Goal: Check status: Check status

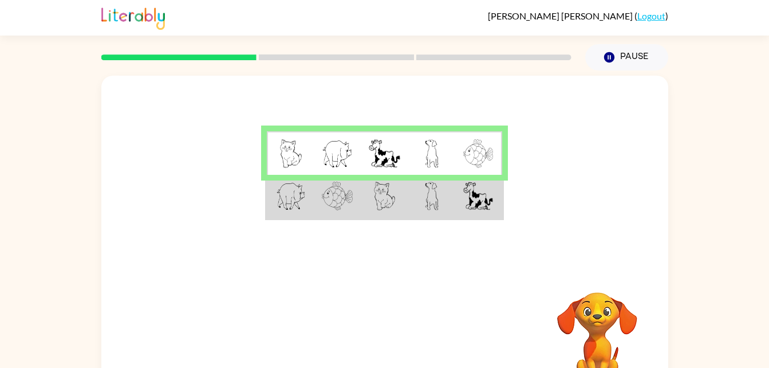
click at [484, 204] on img at bounding box center [478, 196] width 30 height 29
click at [491, 198] on img at bounding box center [478, 196] width 30 height 29
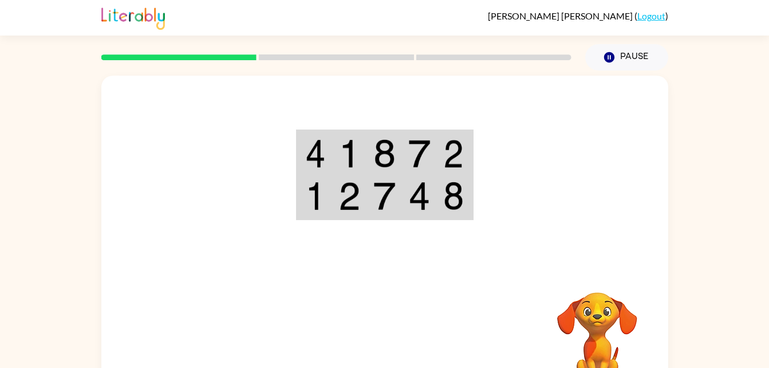
click at [469, 153] on td at bounding box center [454, 153] width 35 height 44
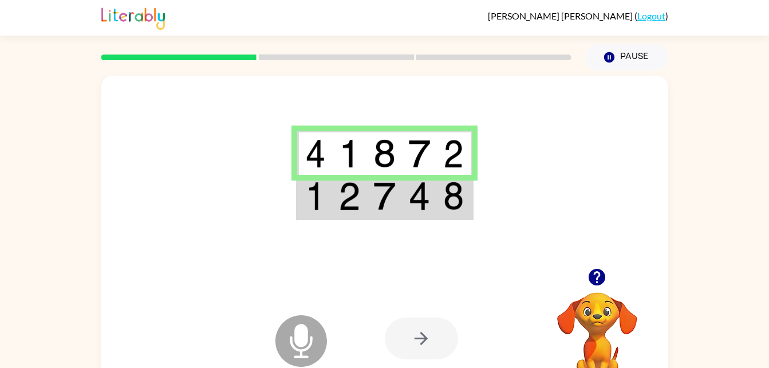
click at [450, 153] on img at bounding box center [453, 153] width 21 height 29
click at [468, 204] on td at bounding box center [454, 197] width 35 height 44
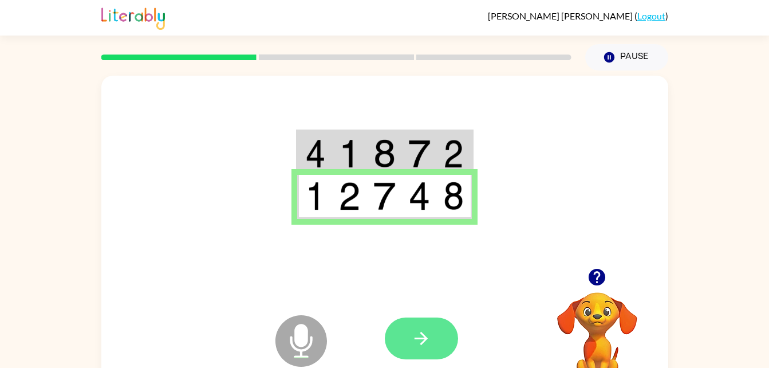
click at [432, 338] on button "button" at bounding box center [421, 338] width 73 height 42
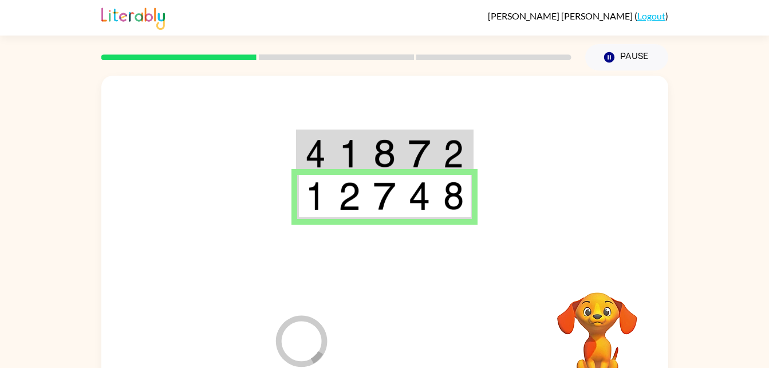
click at [437, 345] on div at bounding box center [469, 338] width 169 height 129
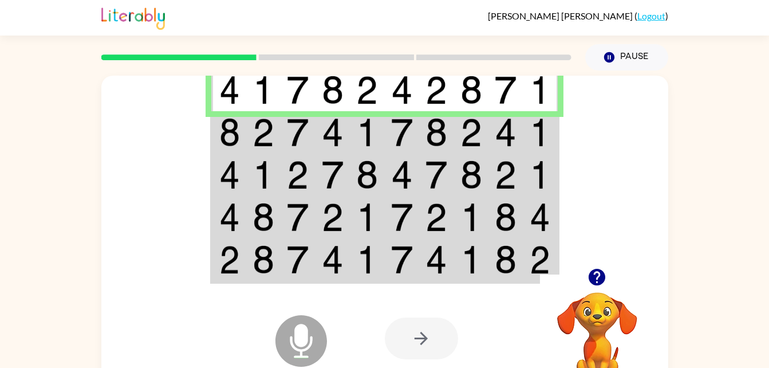
click at [542, 138] on img at bounding box center [540, 132] width 21 height 29
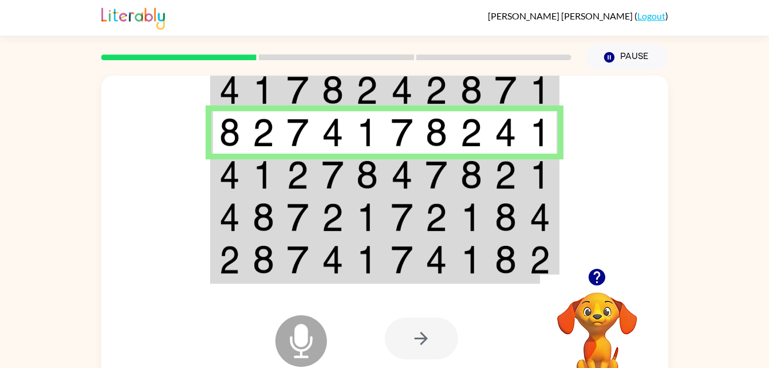
click at [550, 170] on td at bounding box center [540, 174] width 35 height 42
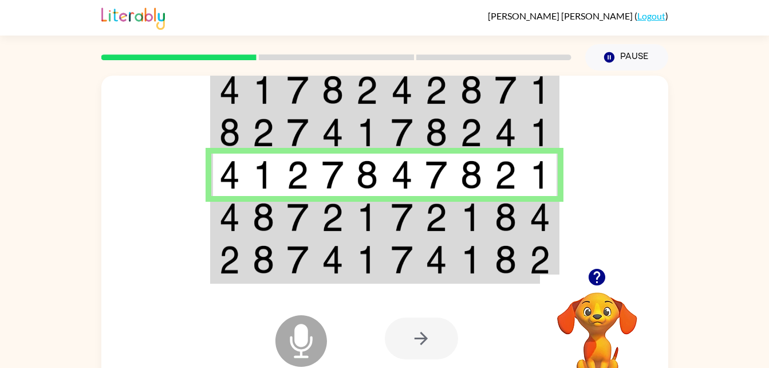
click at [536, 234] on td at bounding box center [540, 217] width 35 height 42
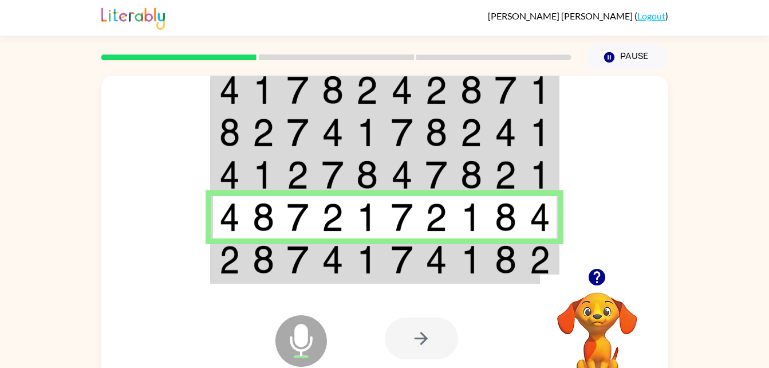
click at [541, 264] on div at bounding box center [597, 276] width 115 height 29
click at [502, 268] on img at bounding box center [506, 259] width 22 height 29
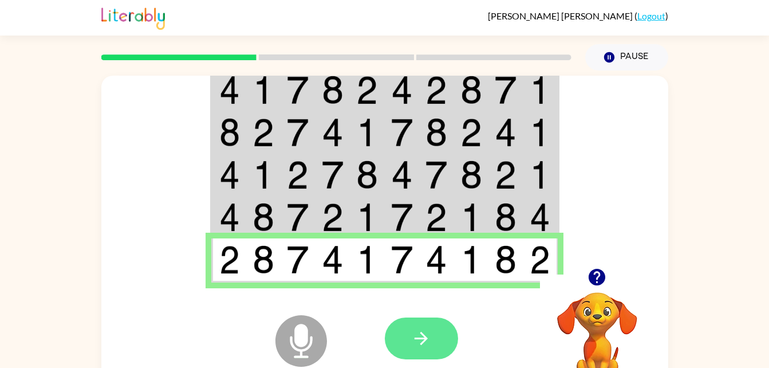
click at [437, 343] on button "button" at bounding box center [421, 338] width 73 height 42
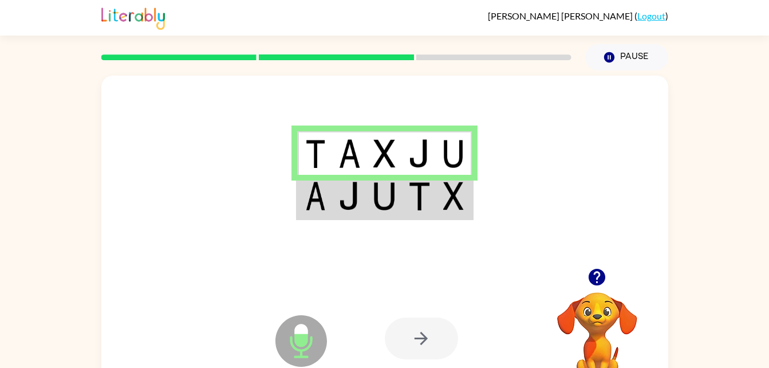
click at [467, 194] on td at bounding box center [454, 197] width 35 height 44
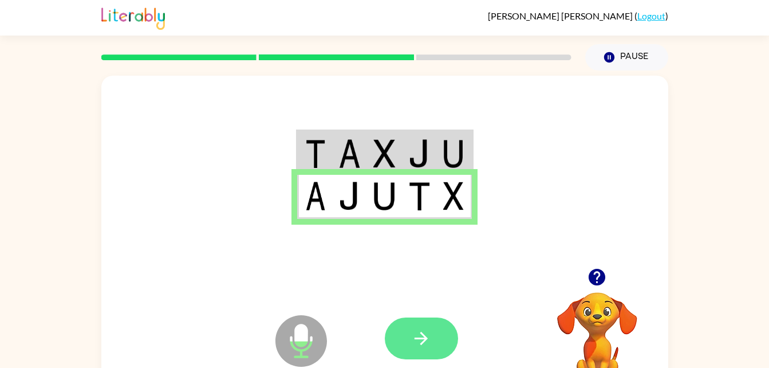
click at [433, 344] on button "button" at bounding box center [421, 338] width 73 height 42
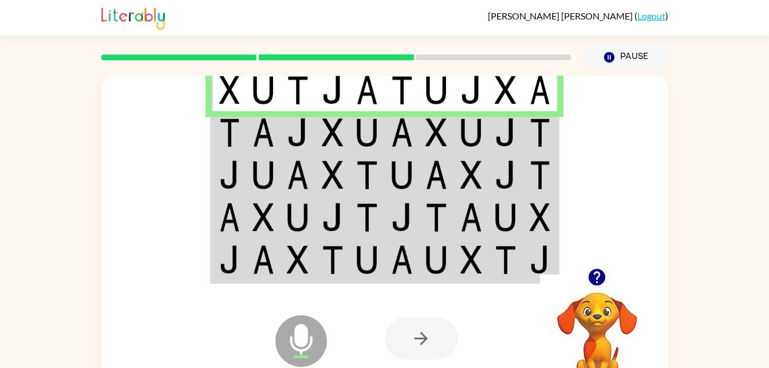
click at [530, 125] on img at bounding box center [540, 132] width 21 height 29
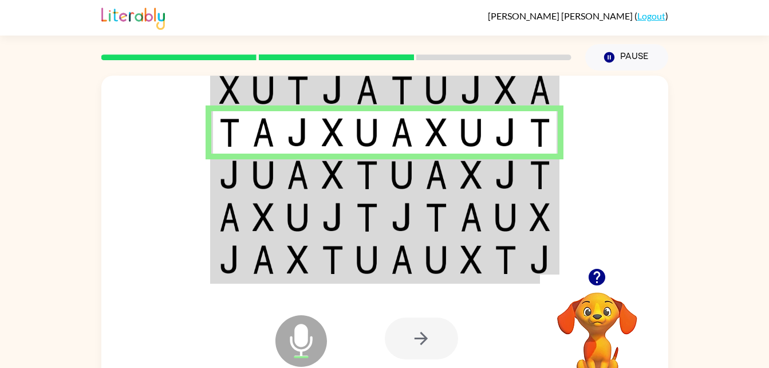
click at [533, 173] on img at bounding box center [540, 174] width 21 height 29
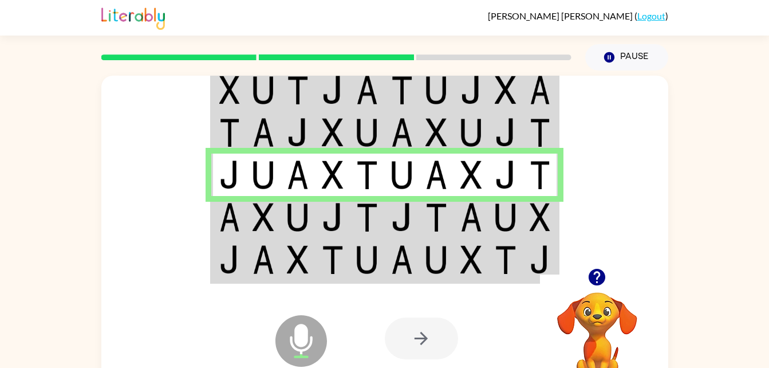
click at [540, 238] on td at bounding box center [540, 260] width 35 height 44
click at [545, 228] on img at bounding box center [540, 217] width 21 height 29
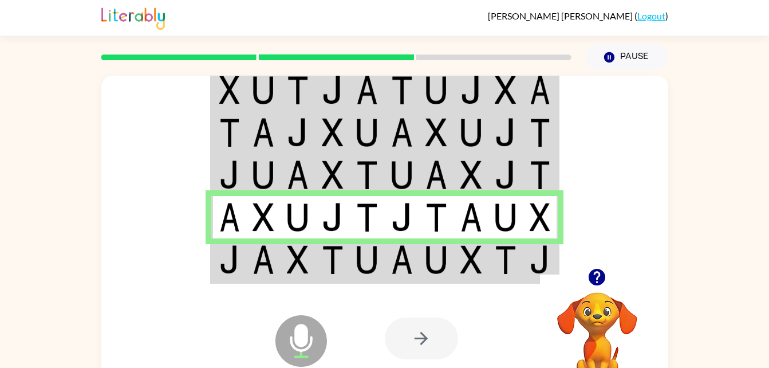
click at [414, 257] on td at bounding box center [402, 260] width 35 height 44
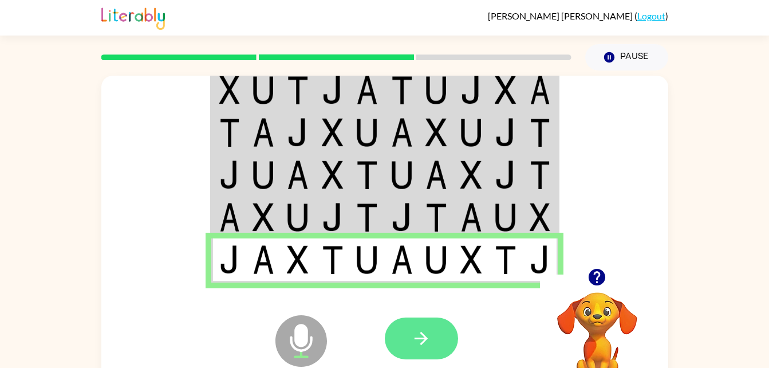
click at [412, 344] on icon "button" at bounding box center [421, 338] width 20 height 20
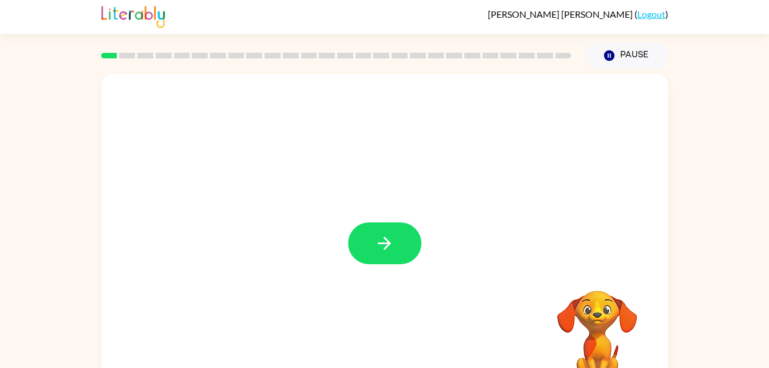
scroll to position [5, 0]
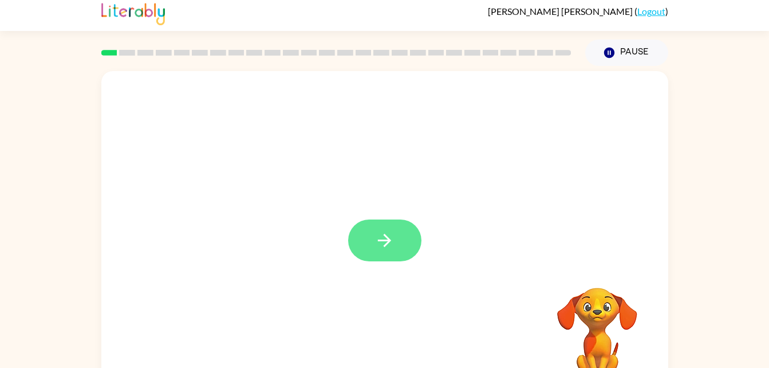
click at [397, 241] on button "button" at bounding box center [384, 240] width 73 height 42
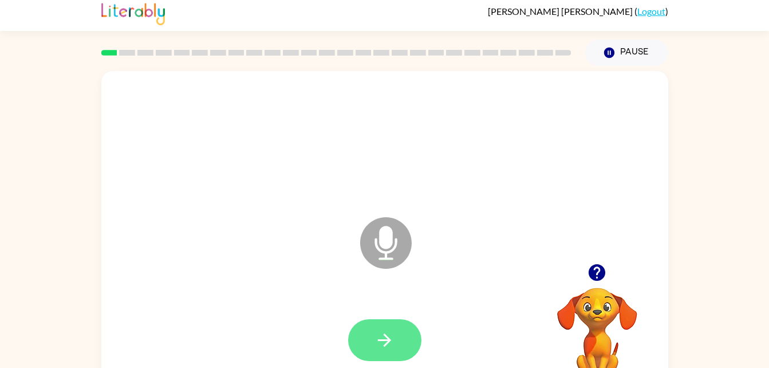
click at [383, 345] on icon "button" at bounding box center [384, 340] width 20 height 20
click at [388, 332] on icon "button" at bounding box center [384, 340] width 20 height 20
click at [394, 337] on button "button" at bounding box center [384, 340] width 73 height 42
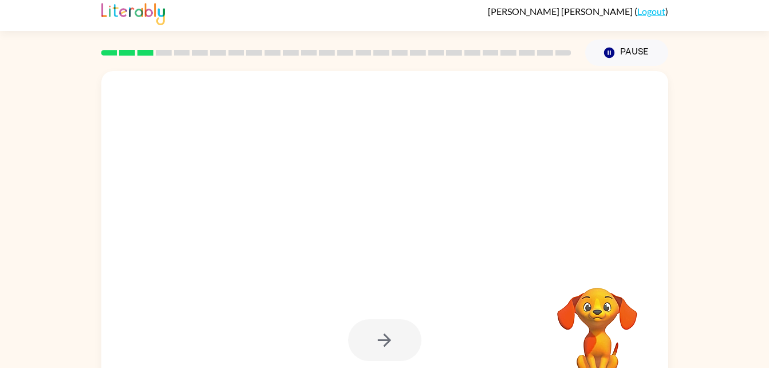
click at [408, 340] on div at bounding box center [384, 340] width 73 height 42
click at [396, 339] on div at bounding box center [384, 340] width 73 height 42
click at [392, 348] on div at bounding box center [384, 340] width 73 height 42
click at [393, 327] on div at bounding box center [384, 340] width 73 height 42
click at [512, 215] on div at bounding box center [357, 214] width 489 height 41
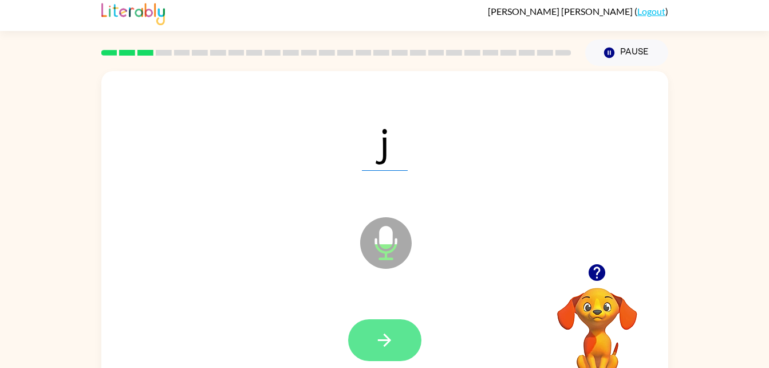
click at [402, 340] on button "button" at bounding box center [384, 340] width 73 height 42
click at [387, 337] on icon "button" at bounding box center [384, 339] width 13 height 13
click at [399, 355] on button "button" at bounding box center [384, 340] width 73 height 42
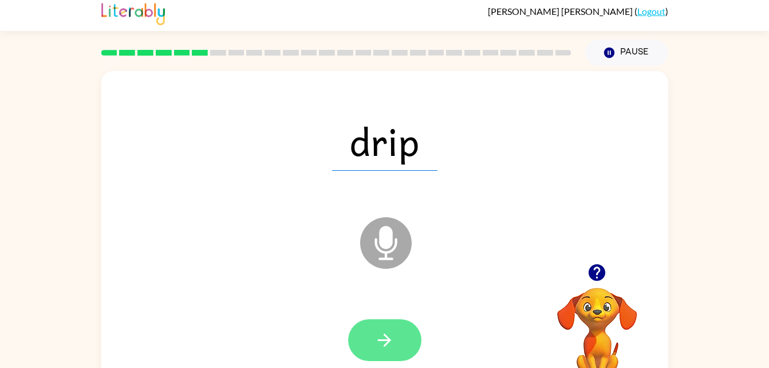
click at [397, 341] on button "button" at bounding box center [384, 340] width 73 height 42
click at [394, 347] on button "button" at bounding box center [384, 340] width 73 height 42
click at [402, 333] on button "button" at bounding box center [384, 340] width 73 height 42
click at [405, 345] on button "button" at bounding box center [384, 340] width 73 height 42
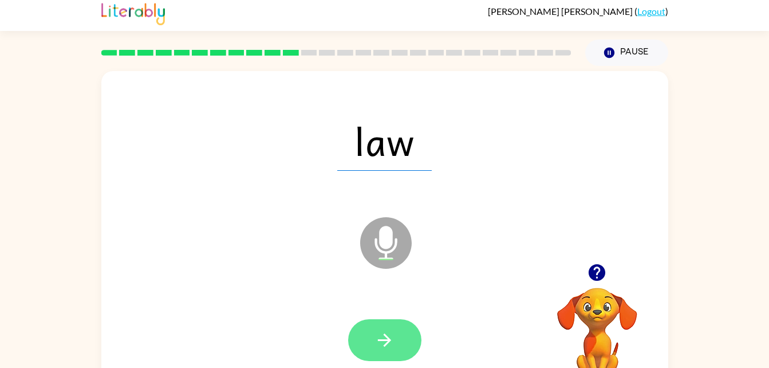
click at [386, 341] on icon "button" at bounding box center [384, 340] width 20 height 20
click at [401, 345] on button "button" at bounding box center [384, 340] width 73 height 42
click at [392, 339] on icon "button" at bounding box center [384, 340] width 20 height 20
click at [399, 356] on button "button" at bounding box center [384, 340] width 73 height 42
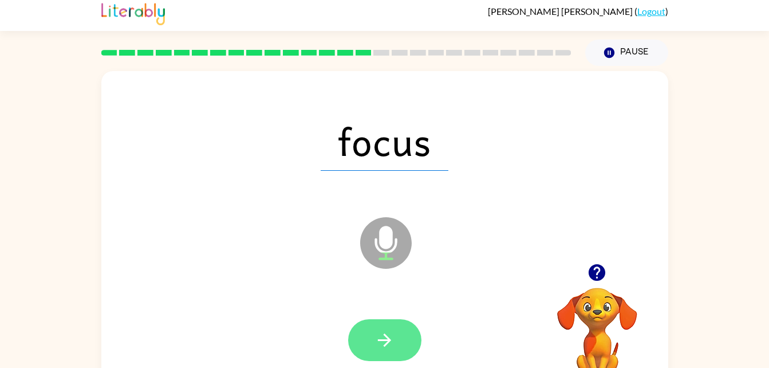
click at [380, 348] on icon "button" at bounding box center [384, 340] width 20 height 20
click at [380, 342] on icon "button" at bounding box center [384, 340] width 20 height 20
click at [385, 350] on button "button" at bounding box center [384, 340] width 73 height 42
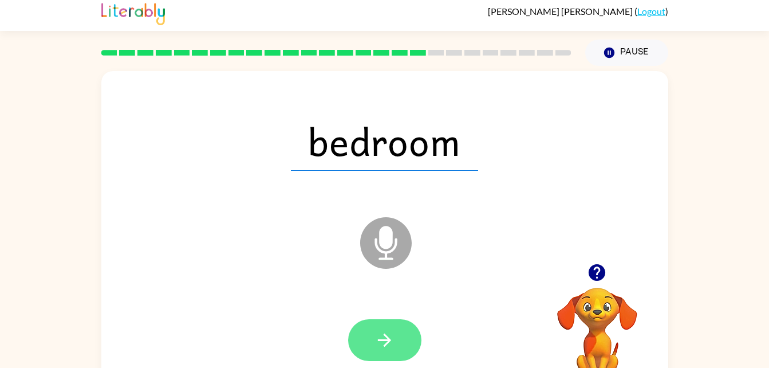
click at [399, 345] on button "button" at bounding box center [384, 340] width 73 height 42
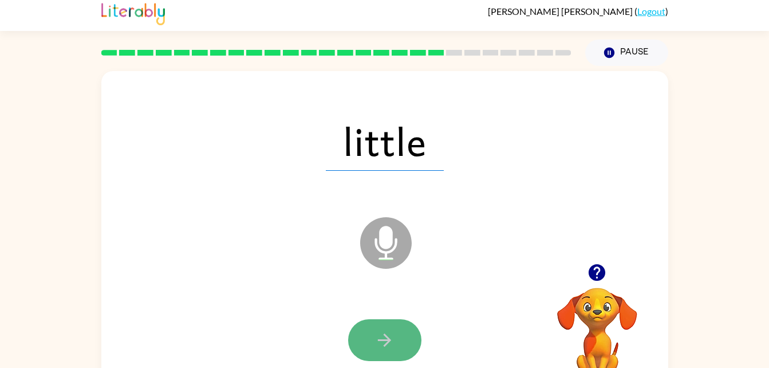
click at [400, 341] on button "button" at bounding box center [384, 340] width 73 height 42
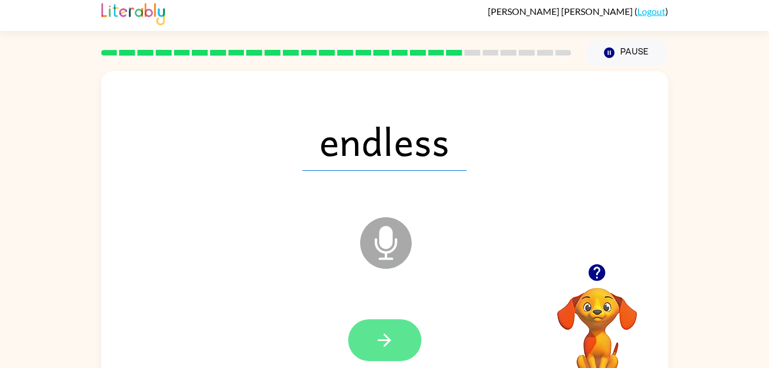
click at [399, 337] on button "button" at bounding box center [384, 340] width 73 height 42
click at [411, 332] on button "button" at bounding box center [384, 340] width 73 height 42
click at [398, 342] on button "button" at bounding box center [384, 340] width 73 height 42
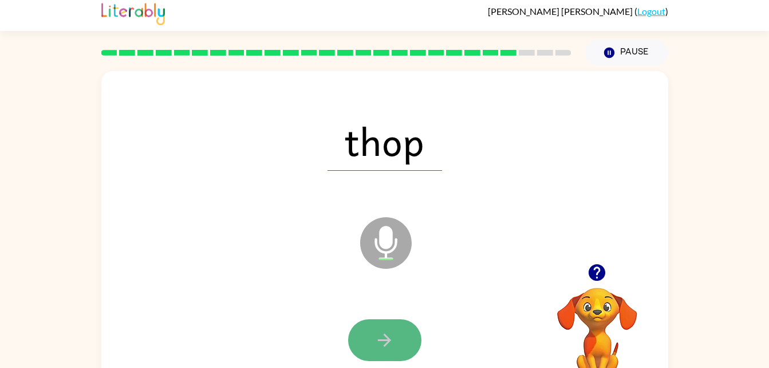
click at [397, 353] on button "button" at bounding box center [384, 340] width 73 height 42
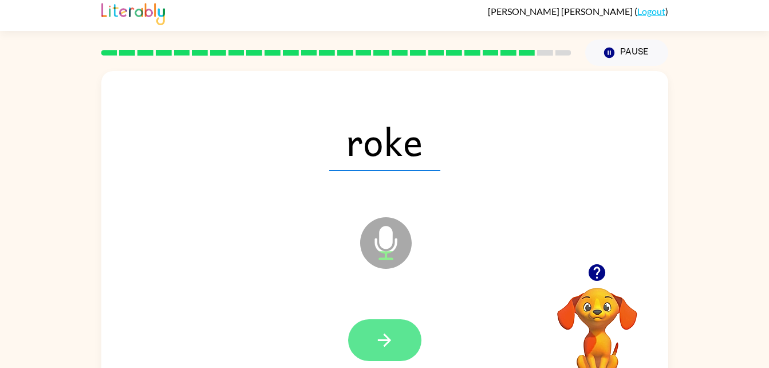
click at [348, 340] on button "button" at bounding box center [384, 340] width 73 height 42
click at [388, 338] on div at bounding box center [384, 340] width 73 height 42
click at [409, 344] on button "button" at bounding box center [384, 340] width 73 height 42
